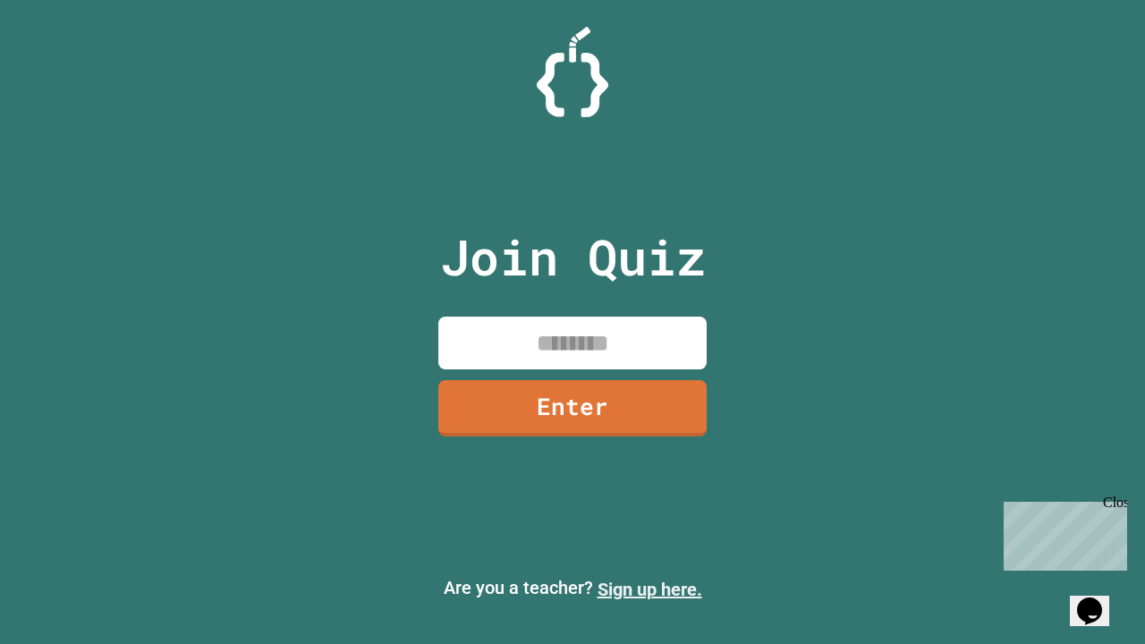
click at [649, 589] on link "Sign up here." at bounding box center [649, 589] width 105 height 21
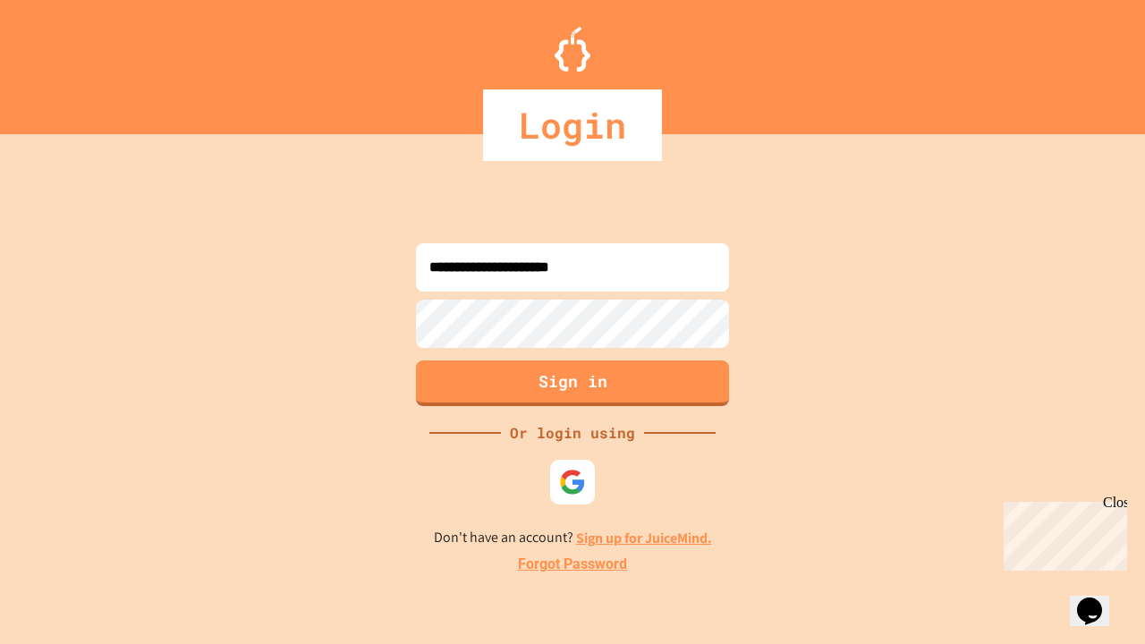
type input "**********"
